Goal: Find specific page/section

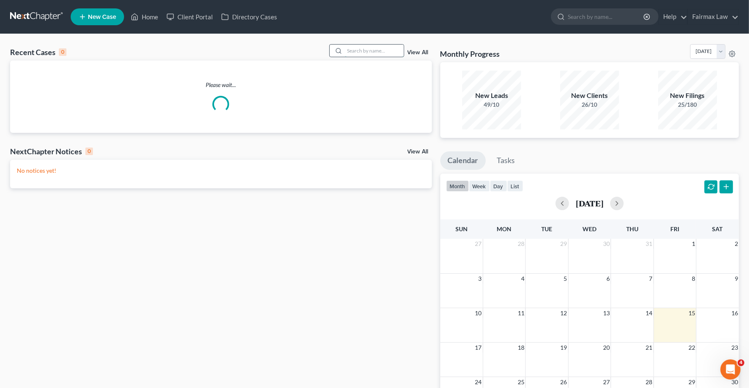
click at [359, 52] on input "search" at bounding box center [374, 51] width 59 height 12
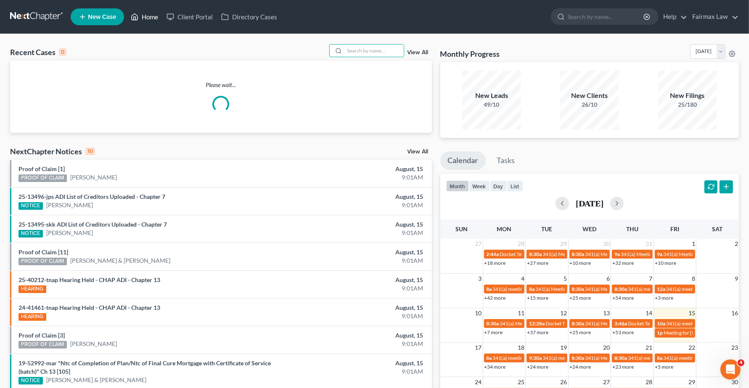
click at [151, 17] on link "Home" at bounding box center [145, 16] width 36 height 15
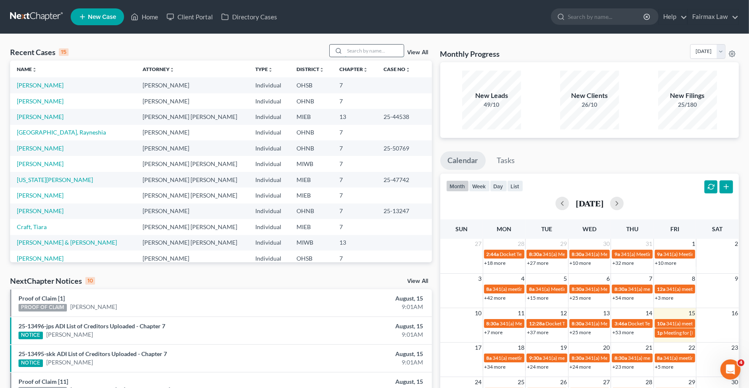
click at [355, 47] on input "search" at bounding box center [374, 51] width 59 height 12
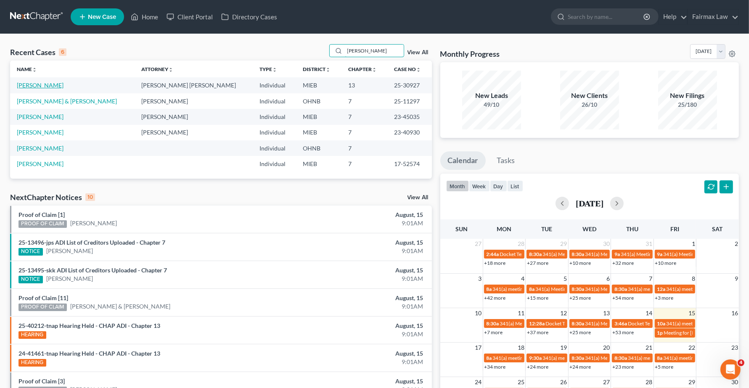
type input "[PERSON_NAME]"
click at [50, 83] on link "[PERSON_NAME]" at bounding box center [40, 85] width 47 height 7
